Goal: Task Accomplishment & Management: Use online tool/utility

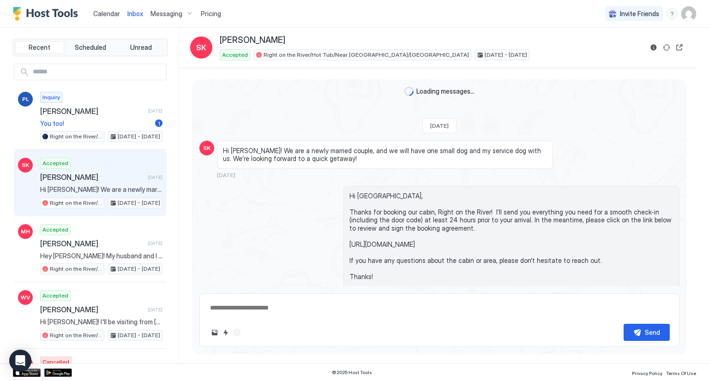
scroll to position [2169, 0]
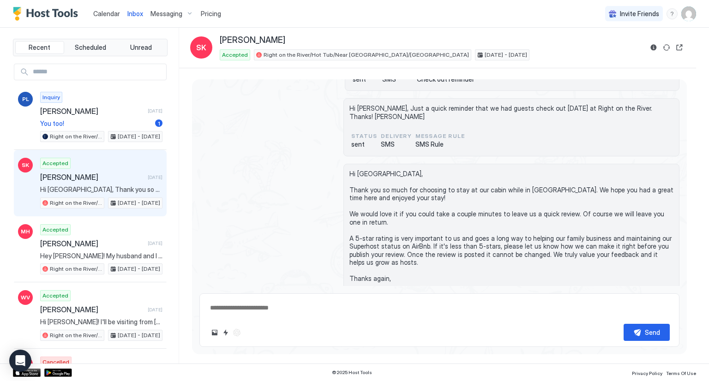
click at [209, 12] on span "Pricing" at bounding box center [211, 14] width 20 height 8
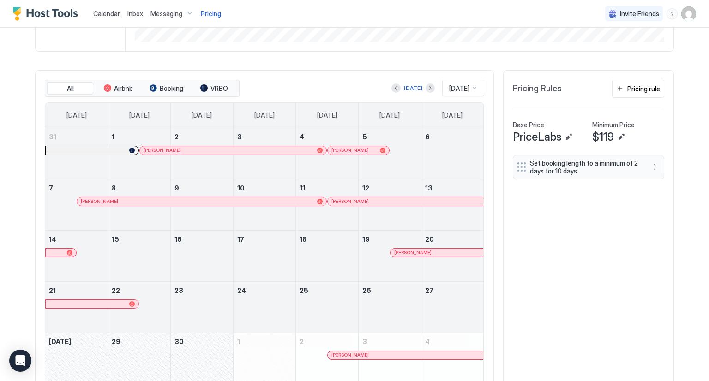
scroll to position [277, 0]
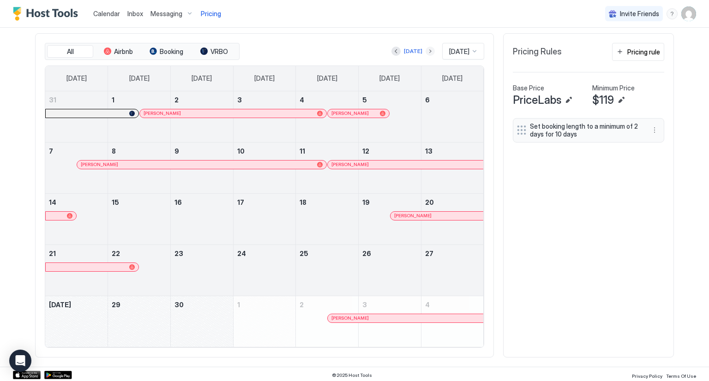
click at [426, 52] on button "Next month" at bounding box center [430, 51] width 9 height 9
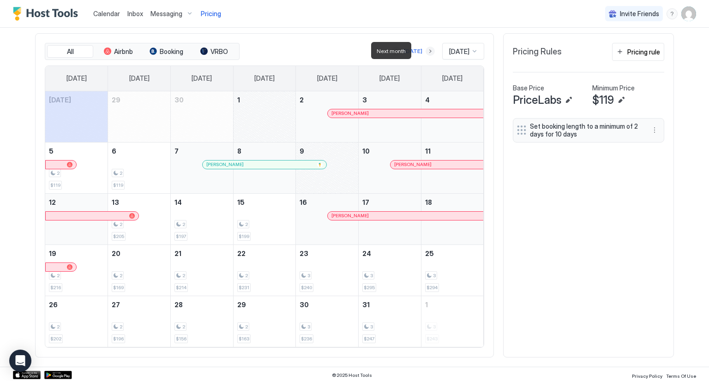
click at [426, 50] on button "Next month" at bounding box center [430, 51] width 9 height 9
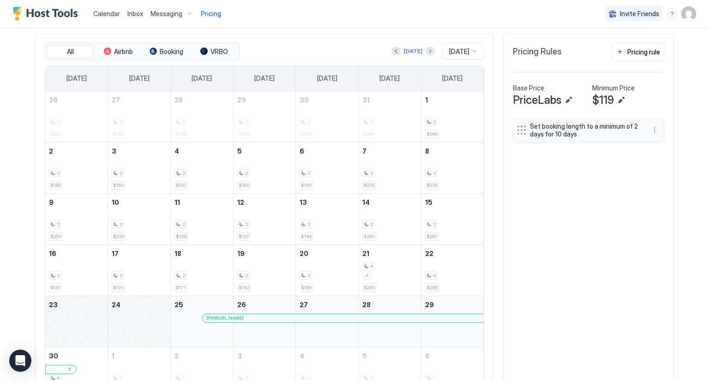
drag, startPoint x: 81, startPoint y: 322, endPoint x: 129, endPoint y: 320, distance: 48.0
click at [129, 320] on tr "23 24 25 [PERSON_NAME] 26 27 28 29" at bounding box center [264, 321] width 439 height 51
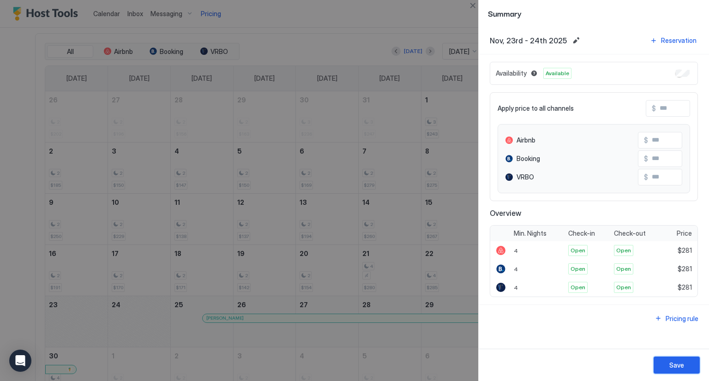
click at [680, 367] on div "Save" at bounding box center [676, 366] width 15 height 10
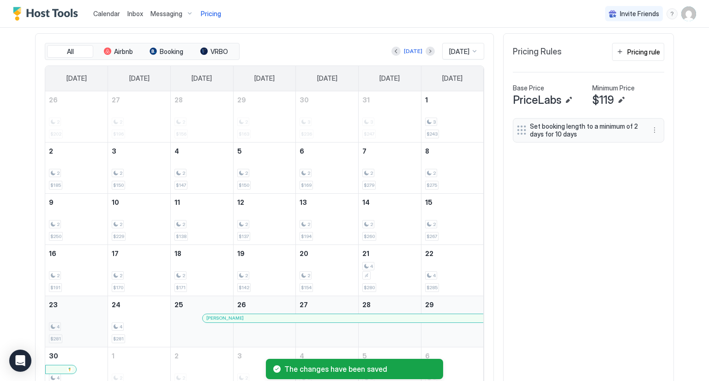
click at [89, 320] on div "4 $281" at bounding box center [76, 321] width 55 height 43
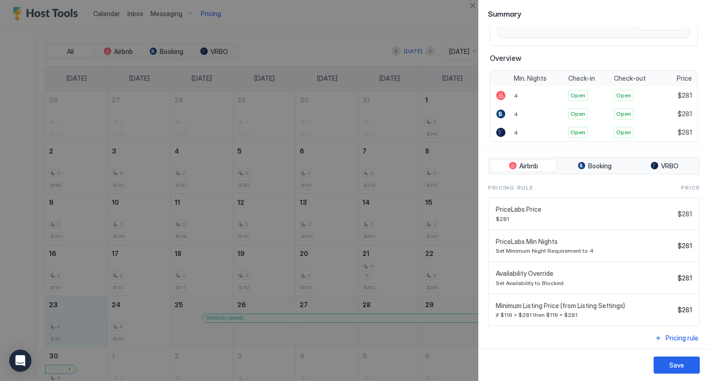
scroll to position [0, 0]
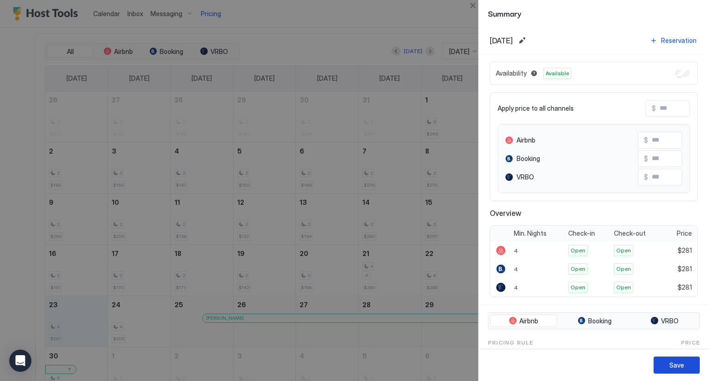
click at [681, 362] on div "Save" at bounding box center [676, 366] width 15 height 10
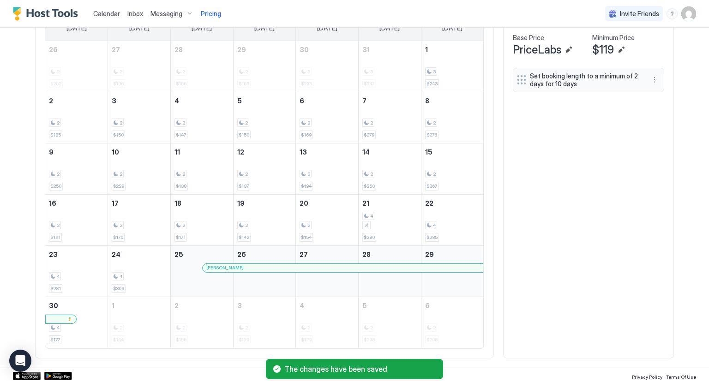
scroll to position [327, 0]
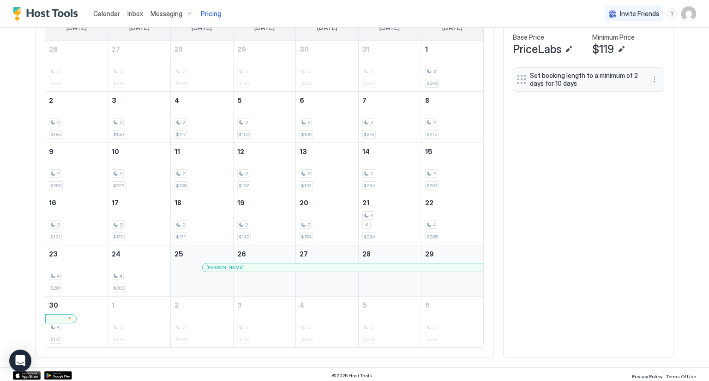
click at [114, 13] on span "Calendar" at bounding box center [106, 14] width 27 height 8
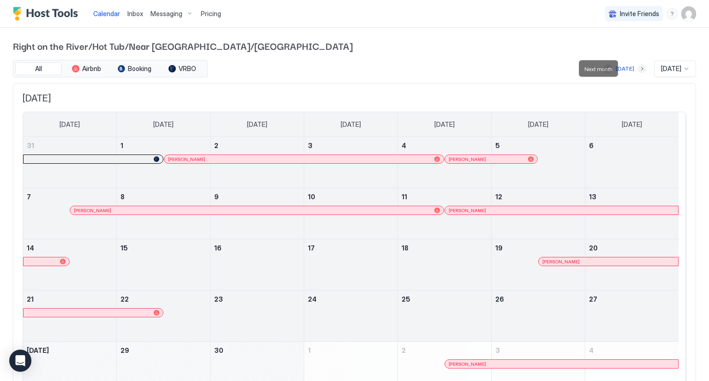
click at [638, 69] on button "Next month" at bounding box center [642, 68] width 9 height 9
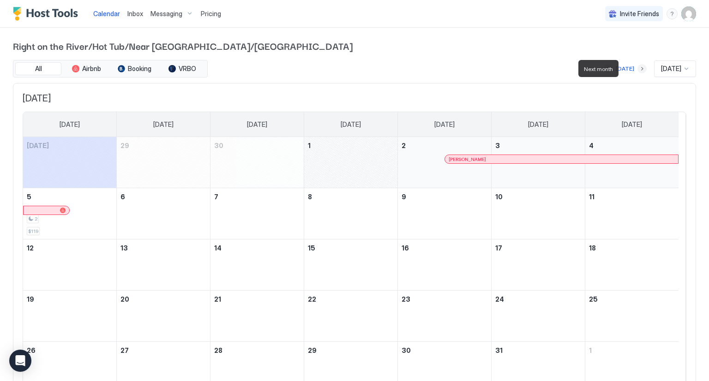
click at [638, 69] on button "Next month" at bounding box center [642, 68] width 9 height 9
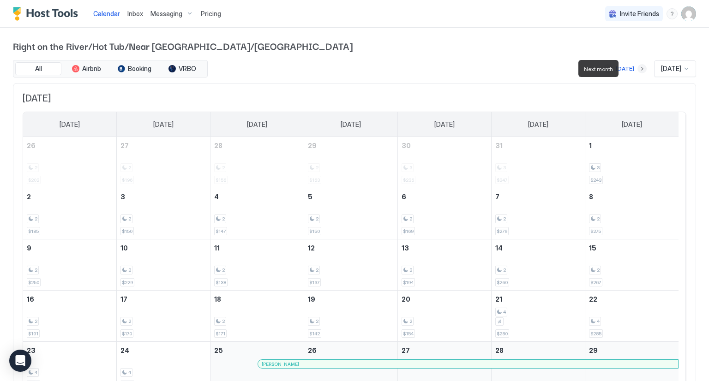
click at [638, 69] on button "Next month" at bounding box center [642, 68] width 9 height 9
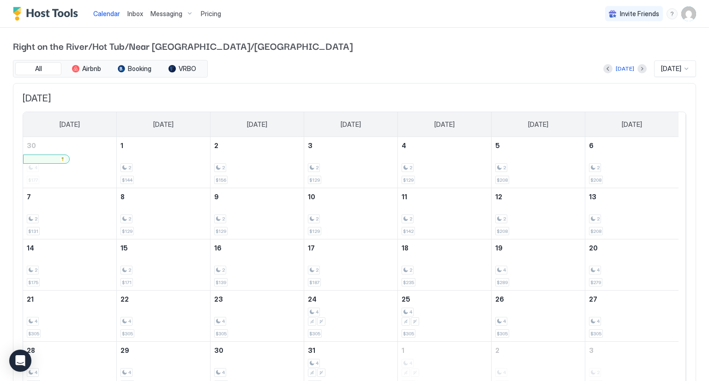
click at [622, 69] on div "[DATE]" at bounding box center [624, 68] width 43 height 11
click at [638, 67] on button "Next month" at bounding box center [642, 68] width 9 height 9
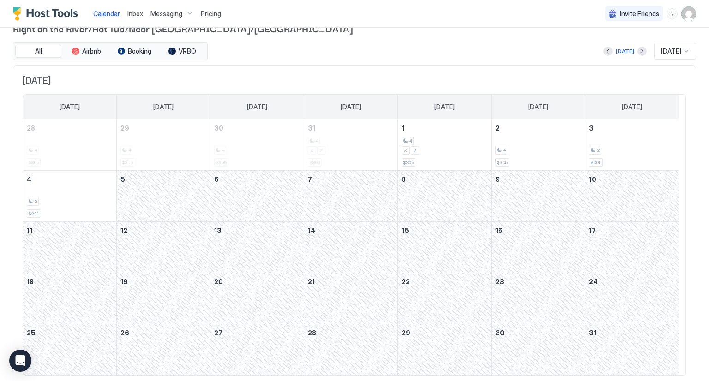
scroll to position [2, 0]
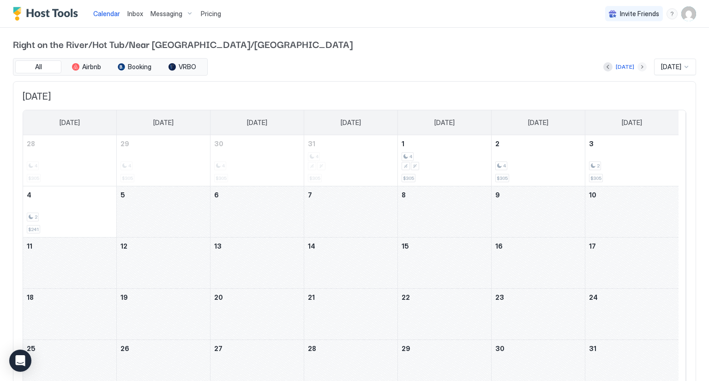
drag, startPoint x: 629, startPoint y: 66, endPoint x: 626, endPoint y: 81, distance: 15.5
click at [626, 81] on div "All Airbnb Booking VRBO [DATE] [DATE] [DATE] [DATE] [DATE] [DATE] [DATE] [DATE]…" at bounding box center [354, 229] width 683 height 343
click at [638, 66] on button "Next month" at bounding box center [642, 66] width 9 height 9
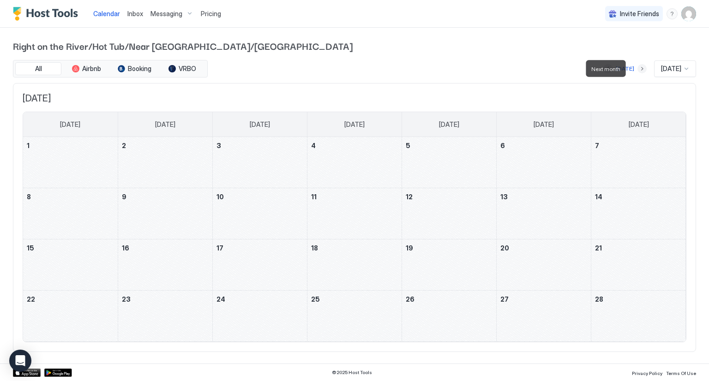
click at [638, 67] on button "Next month" at bounding box center [642, 68] width 9 height 9
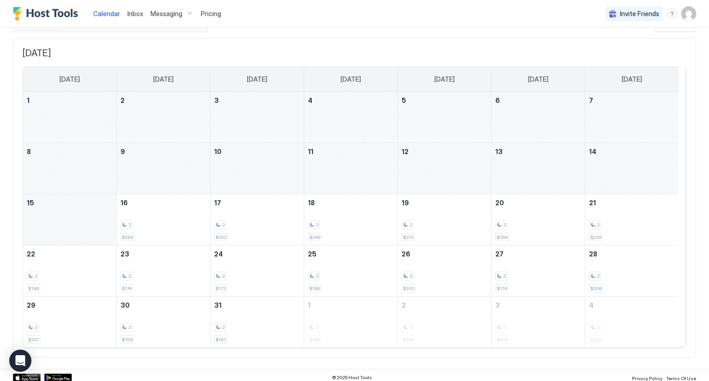
scroll to position [48, 0]
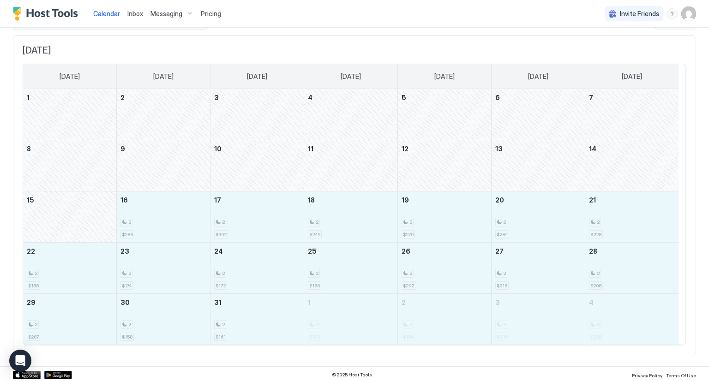
drag, startPoint x: 195, startPoint y: 213, endPoint x: 624, endPoint y: 325, distance: 443.0
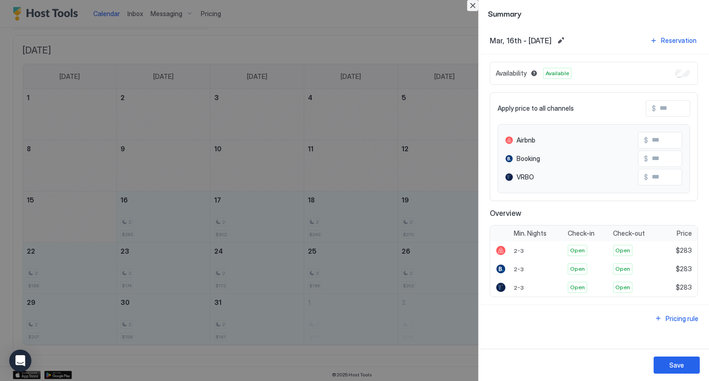
click at [476, 6] on button "Close" at bounding box center [472, 5] width 11 height 11
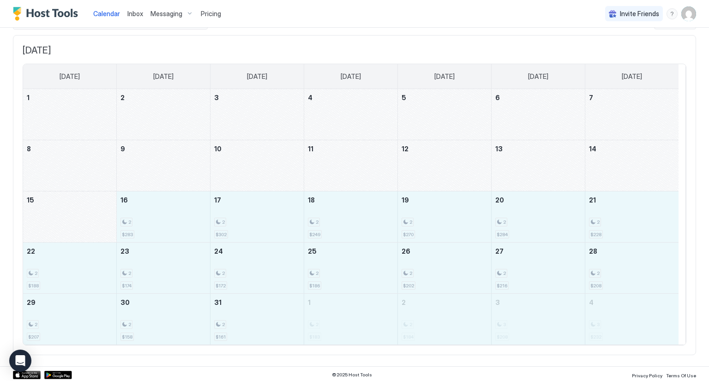
drag, startPoint x: 187, startPoint y: 217, endPoint x: 622, endPoint y: 313, distance: 445.1
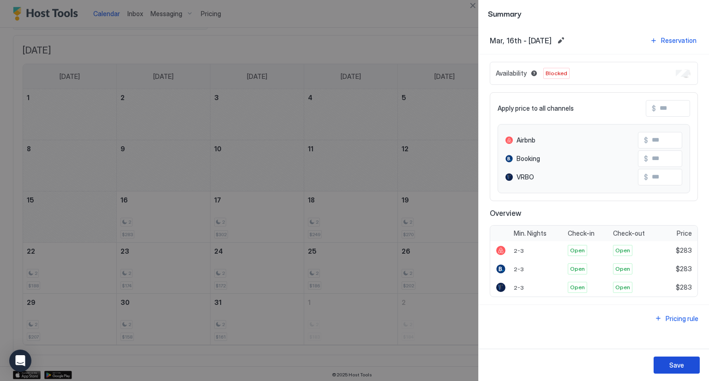
click at [678, 366] on div "Save" at bounding box center [676, 366] width 15 height 10
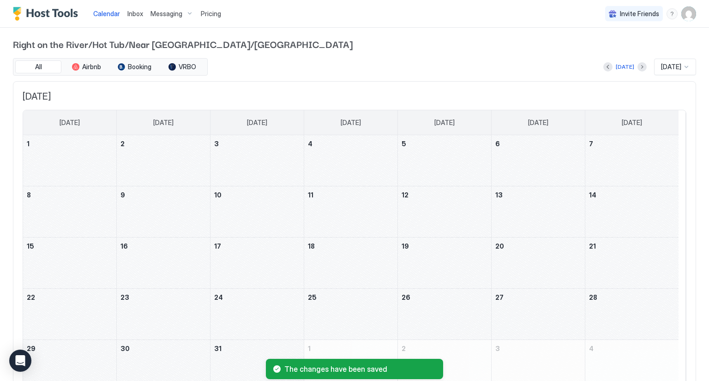
scroll to position [0, 0]
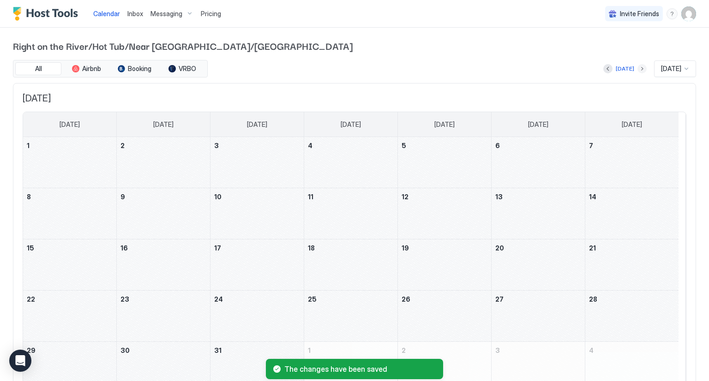
click at [638, 67] on button "Next month" at bounding box center [642, 68] width 9 height 9
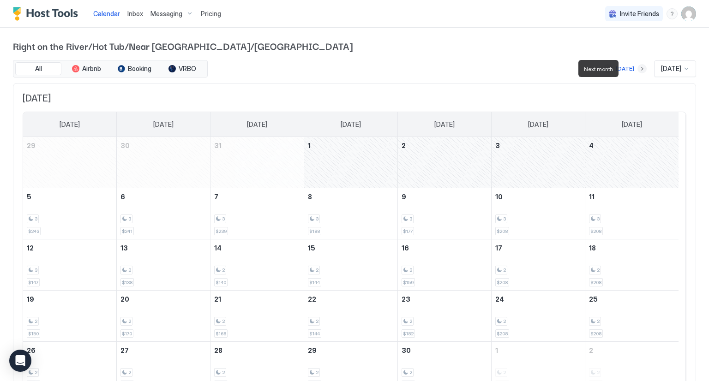
click at [638, 67] on button "Next month" at bounding box center [642, 68] width 9 height 9
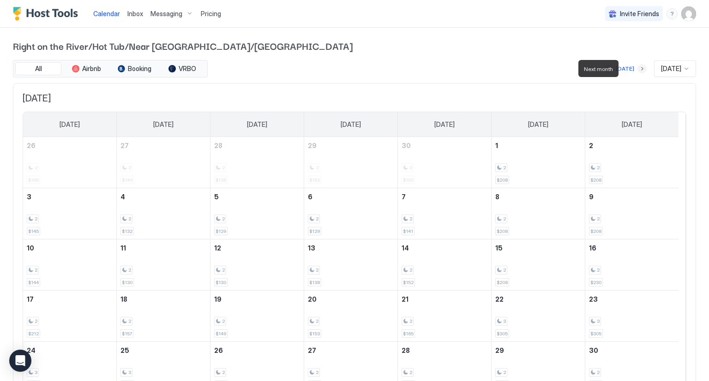
click at [638, 67] on button "Next month" at bounding box center [642, 68] width 9 height 9
click at [135, 12] on span "Inbox" at bounding box center [135, 14] width 16 height 8
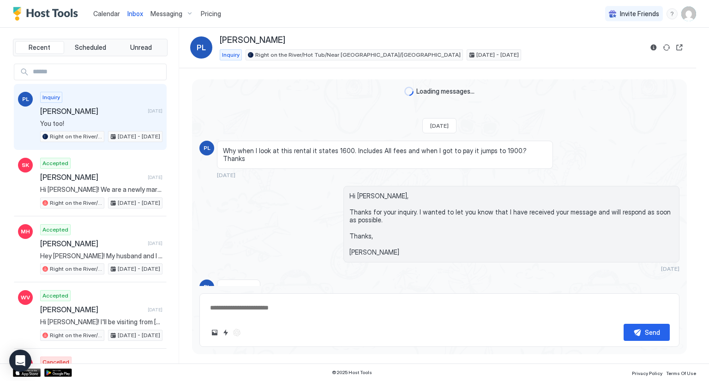
scroll to position [173, 0]
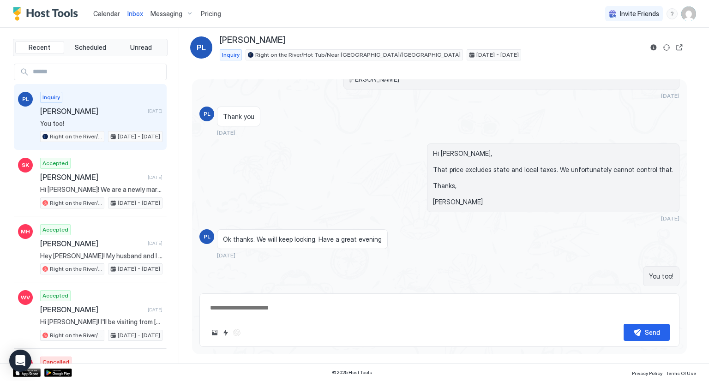
type textarea "*"
